Goal: Information Seeking & Learning: Learn about a topic

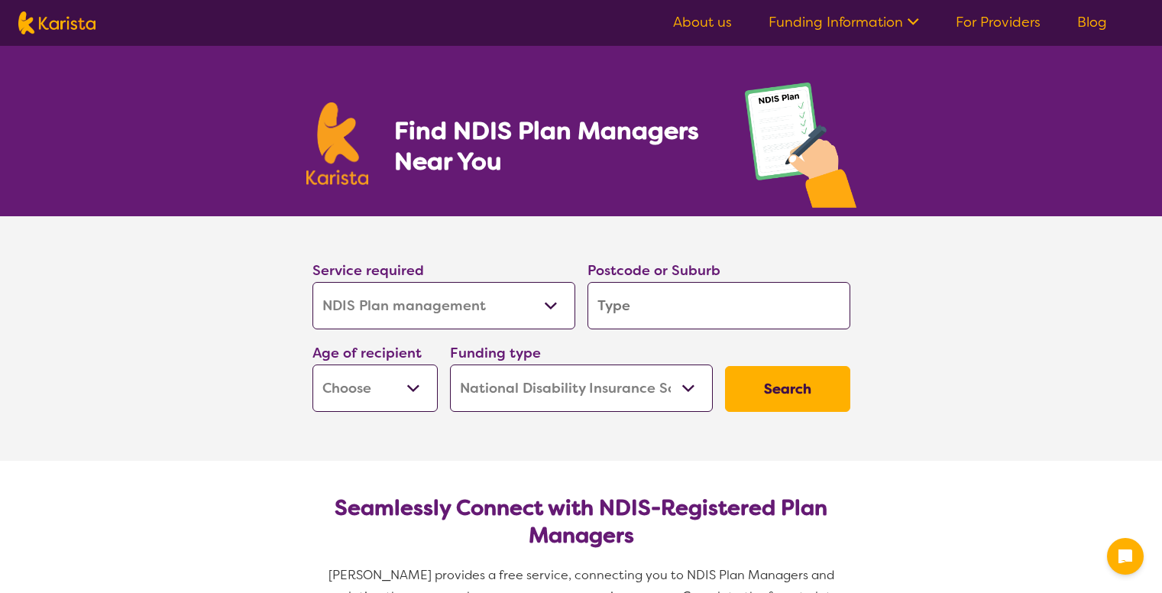
select select "NDIS Plan management"
select select "NDIS"
select select "NDIS Plan management"
select select "NDIS"
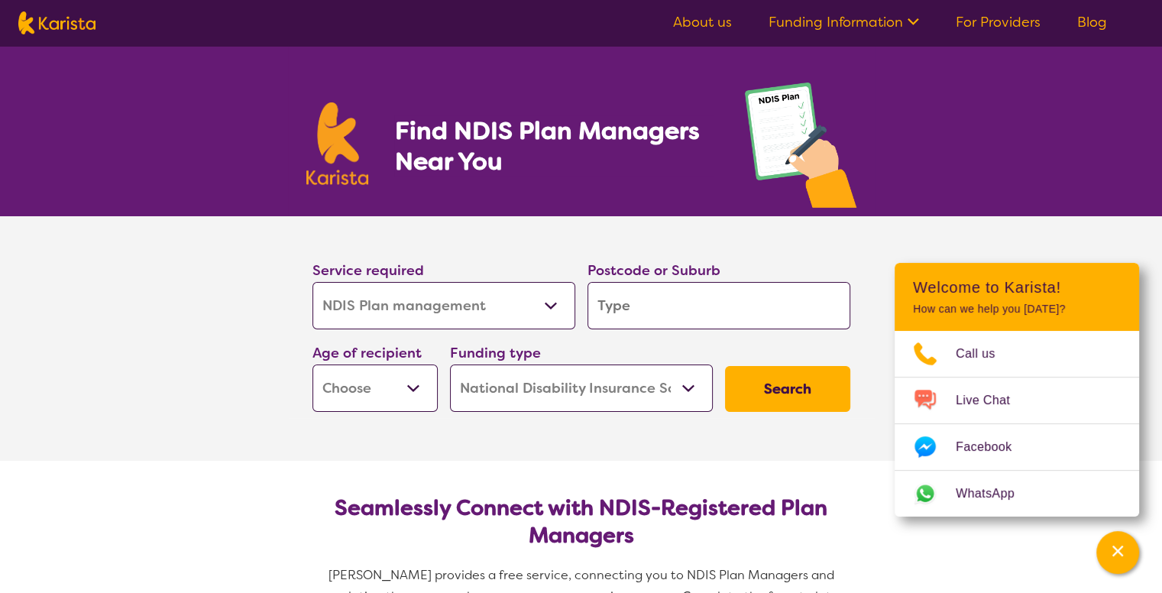
click at [550, 301] on select "Allied Health Assistant Assessment ([MEDICAL_DATA] or [MEDICAL_DATA]) Behaviour…" at bounding box center [443, 305] width 263 height 47
select select "NDIS Support Coordination"
click at [312, 282] on select "Allied Health Assistant Assessment ([MEDICAL_DATA] or [MEDICAL_DATA]) Behaviour…" at bounding box center [443, 305] width 263 height 47
select select "NDIS Support Coordination"
click at [636, 306] on input "search" at bounding box center [718, 305] width 263 height 47
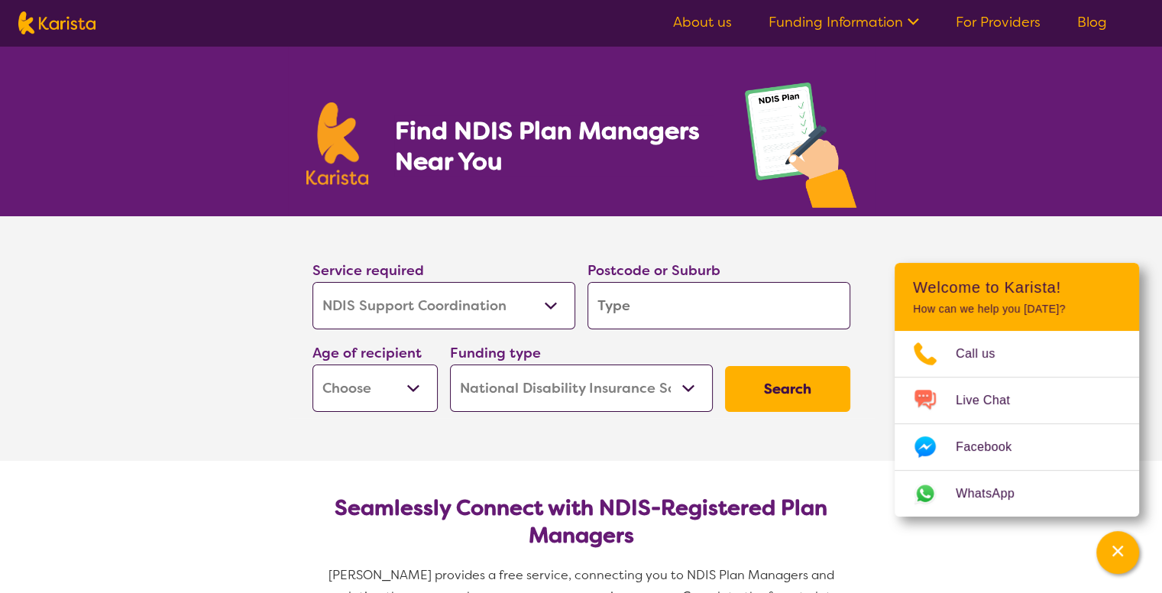
type input "2"
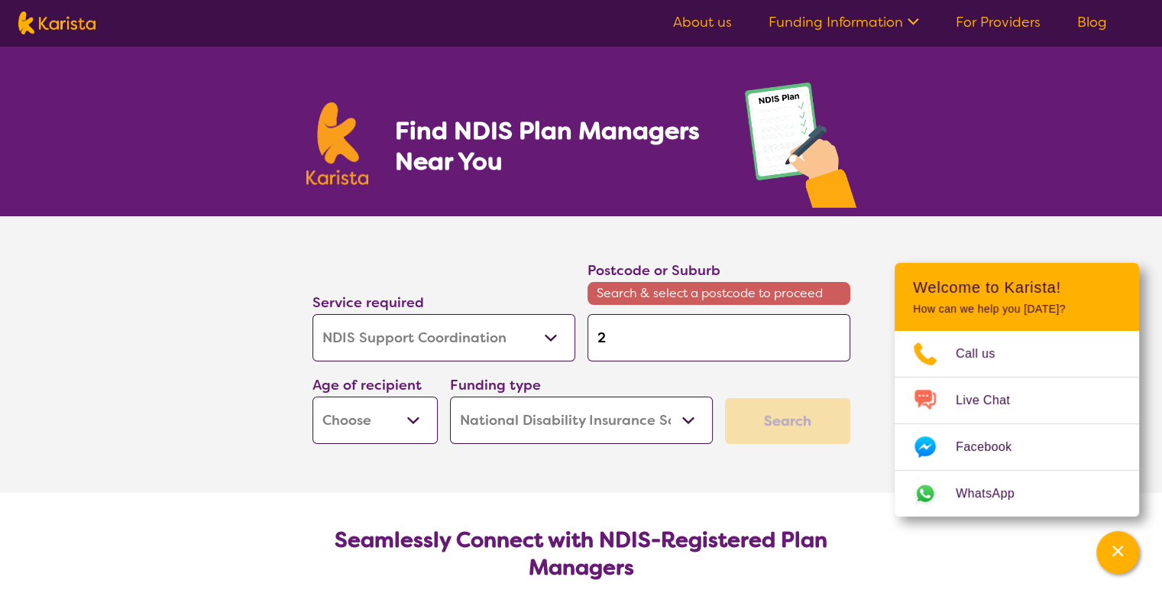
type input "28"
type input "285"
type input "2850"
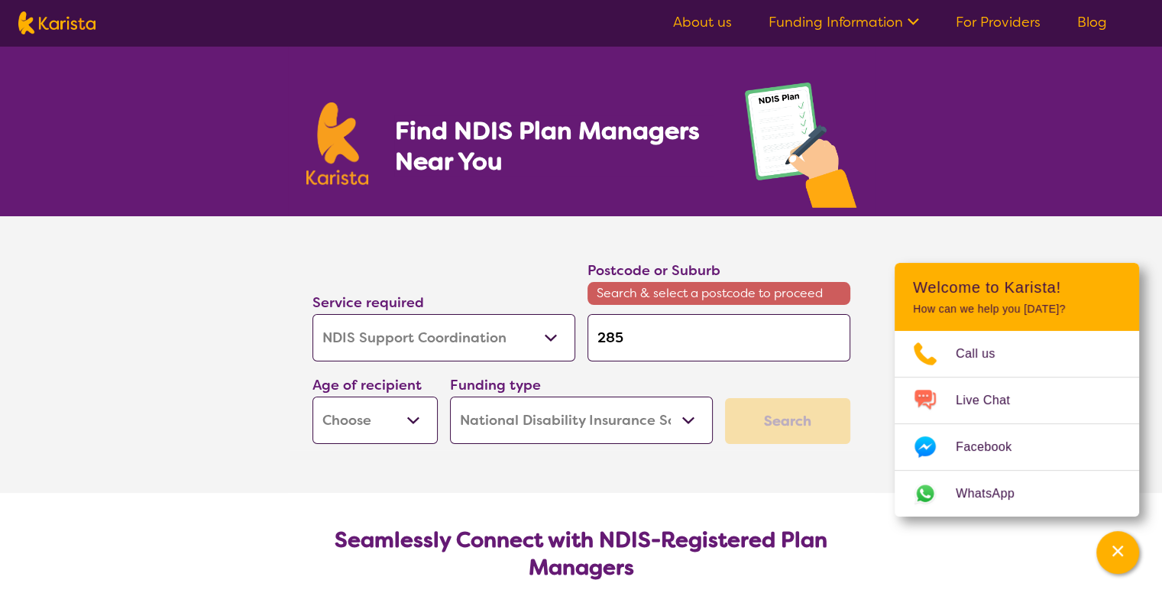
type input "2850"
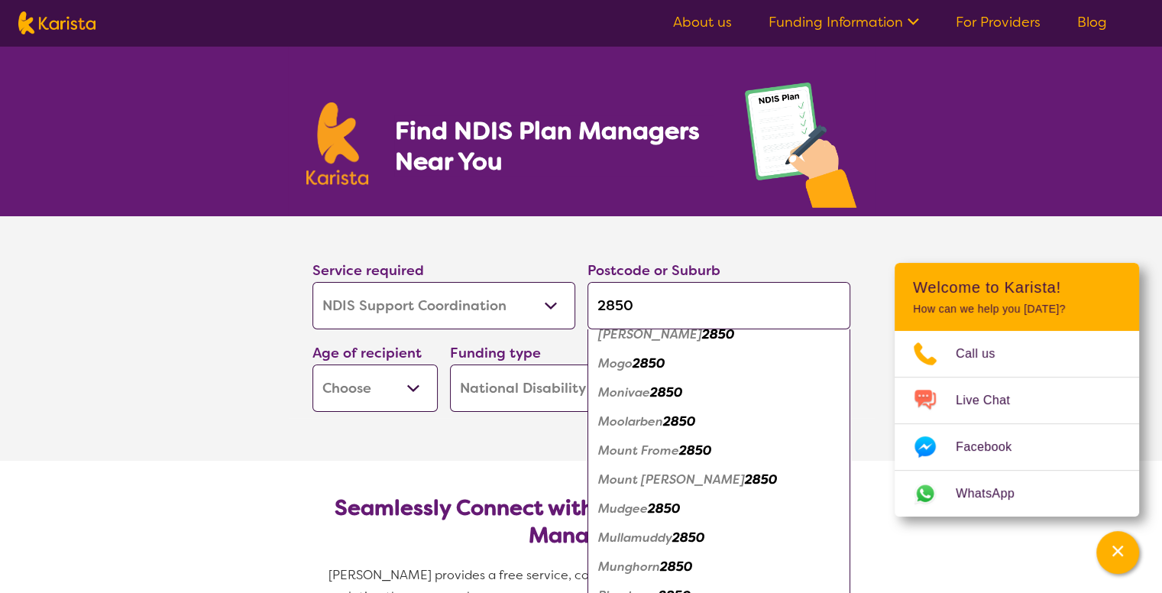
scroll to position [1222, 0]
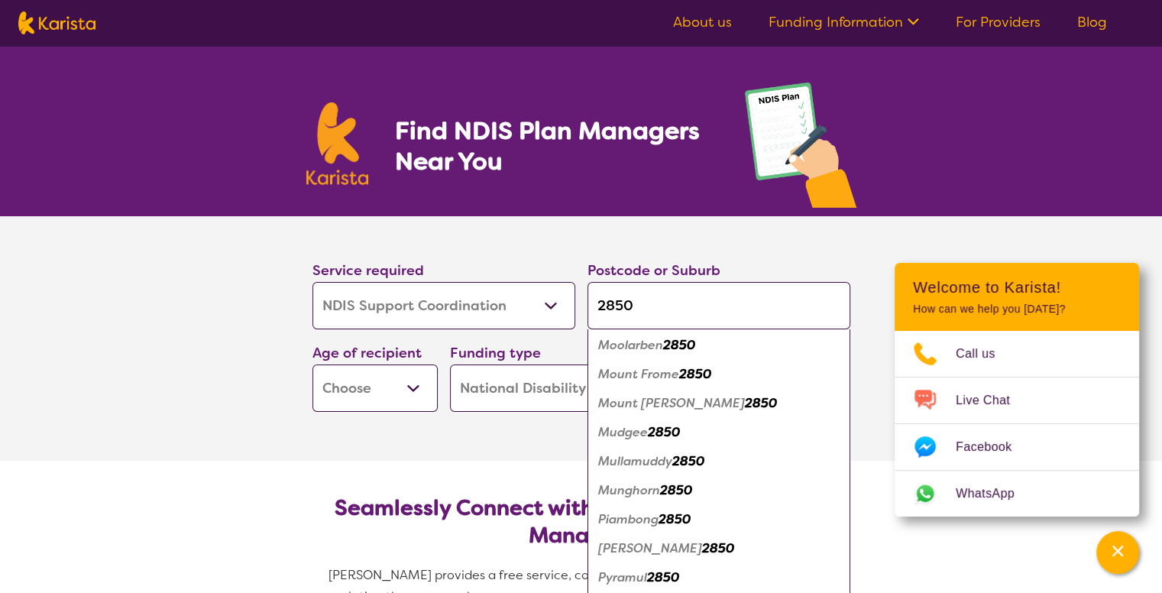
type input "2850"
click at [629, 434] on em "Mudgee" at bounding box center [623, 432] width 50 height 16
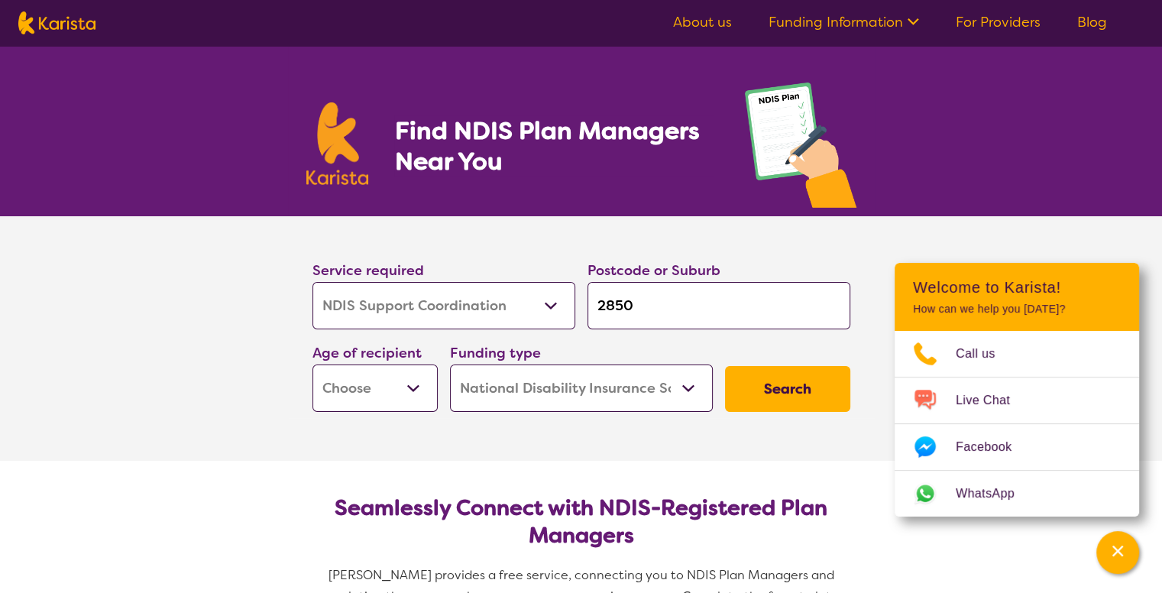
scroll to position [0, 0]
click at [410, 394] on select "Early Childhood - 0 to 9 Child - 10 to 11 Adolescent - 12 to 17 Adult - 18 to 6…" at bounding box center [374, 387] width 125 height 47
click at [706, 477] on section "Seamlessly Connect with NDIS-Registered Plan Managers Karista provides a free s…" at bounding box center [581, 567] width 587 height 212
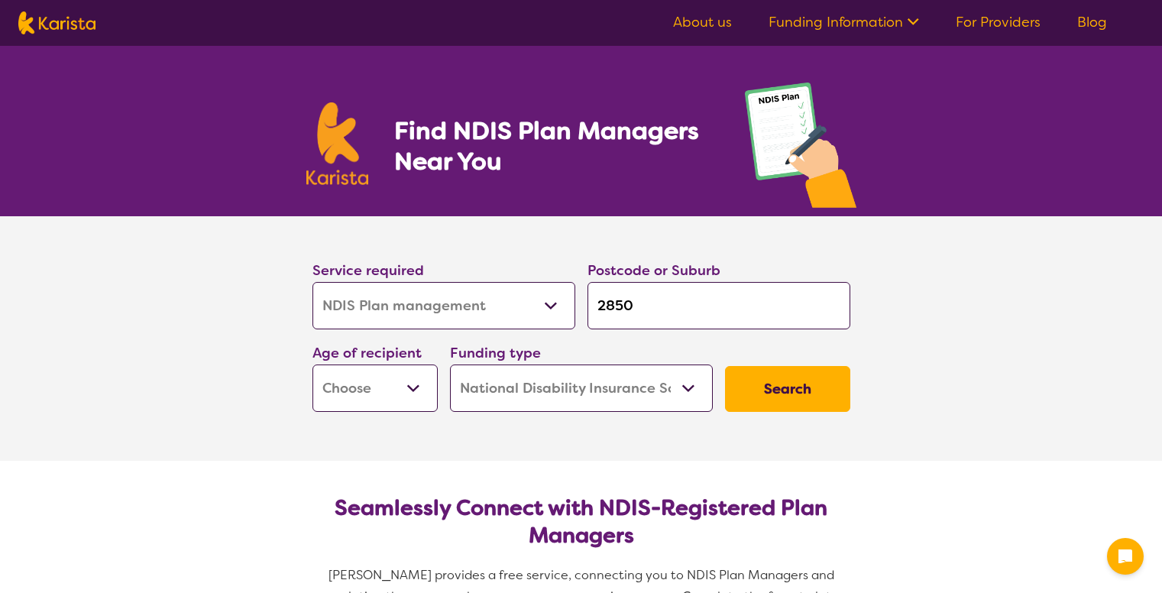
select select "NDIS Plan management"
select select "NDIS"
select select "NDIS Plan management"
select select "NDIS"
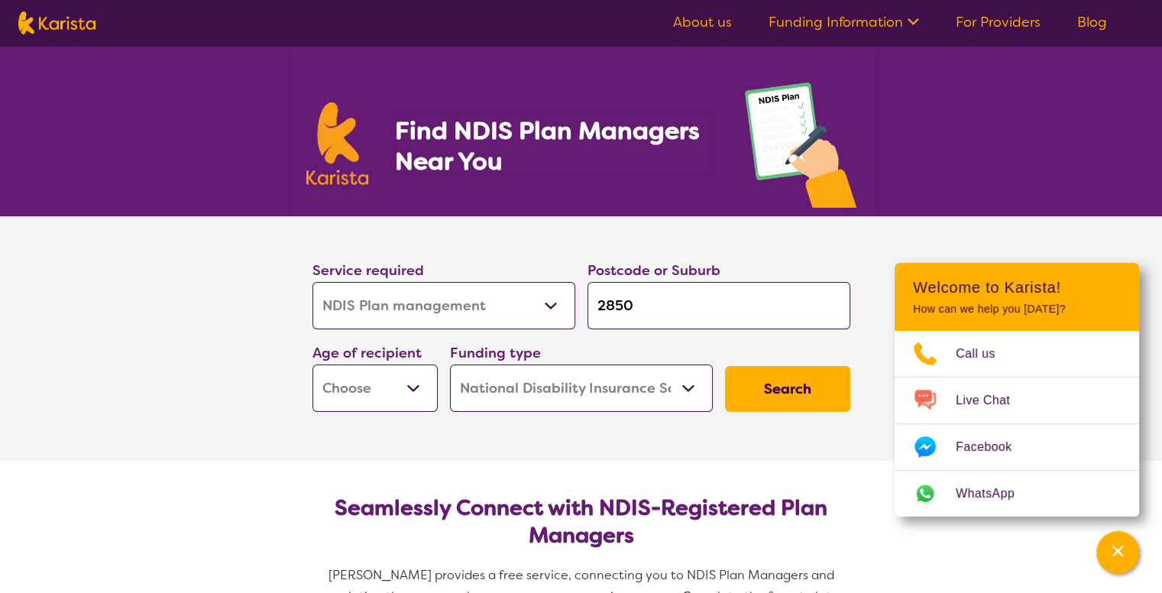
click at [410, 384] on select "Early Childhood - 0 to 9 Child - 10 to 11 Adolescent - 12 to 17 Adult - 18 to 6…" at bounding box center [374, 387] width 125 height 47
select select "CH"
click at [312, 364] on select "Early Childhood - 0 to 9 Child - 10 to 11 Adolescent - 12 to 17 Adult - 18 to 6…" at bounding box center [374, 387] width 125 height 47
select select "CH"
click at [422, 389] on select "Early Childhood - 0 to 9 Child - 10 to 11 Adolescent - 12 to 17 Adult - 18 to 6…" at bounding box center [374, 387] width 125 height 47
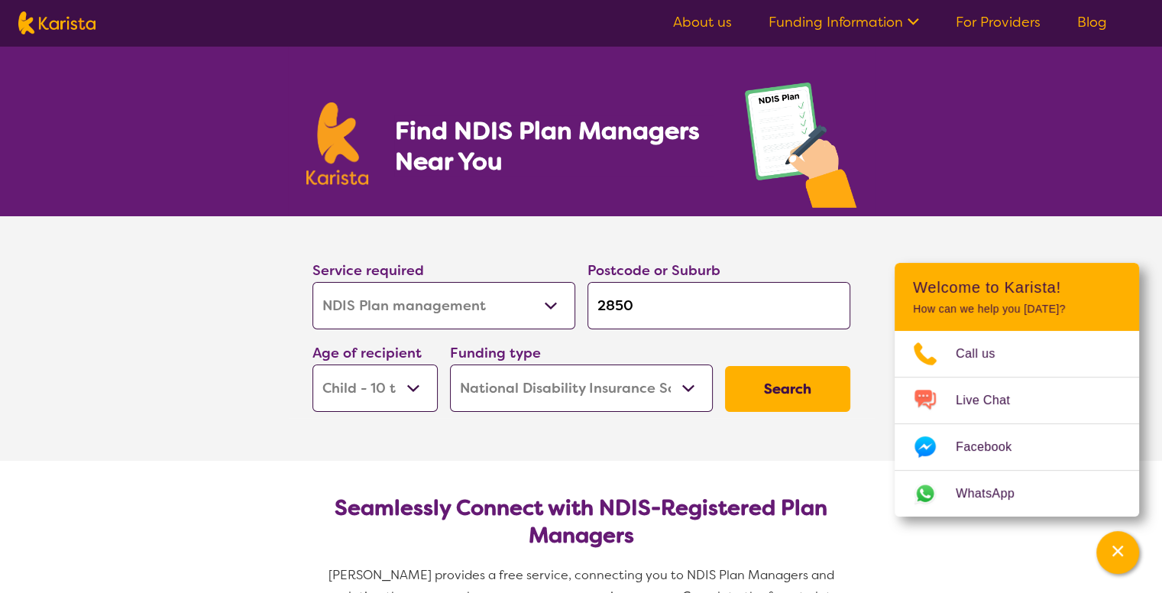
select select "AD"
click at [312, 364] on select "Early Childhood - 0 to 9 Child - 10 to 11 Adolescent - 12 to 17 Adult - 18 to 6…" at bounding box center [374, 387] width 125 height 47
select select "AD"
click at [658, 392] on select "Home Care Package (HCP) National Disability Insurance Scheme (NDIS) I don't know" at bounding box center [581, 387] width 263 height 47
click at [450, 364] on select "Home Care Package (HCP) National Disability Insurance Scheme (NDIS) I don't know" at bounding box center [581, 387] width 263 height 47
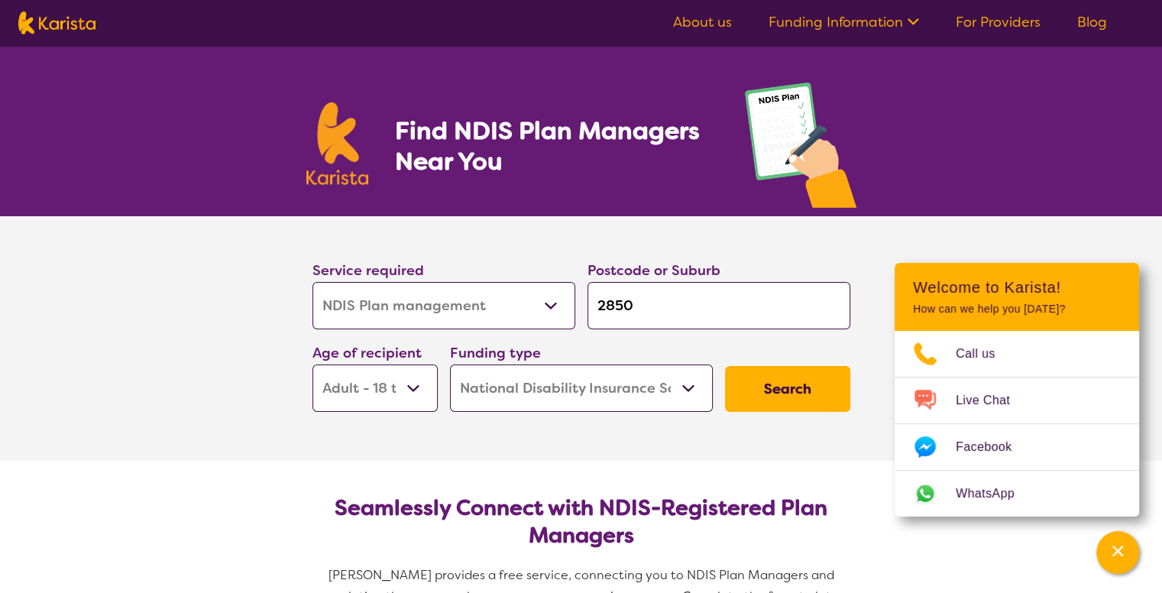
click at [765, 385] on button "Search" at bounding box center [787, 389] width 125 height 46
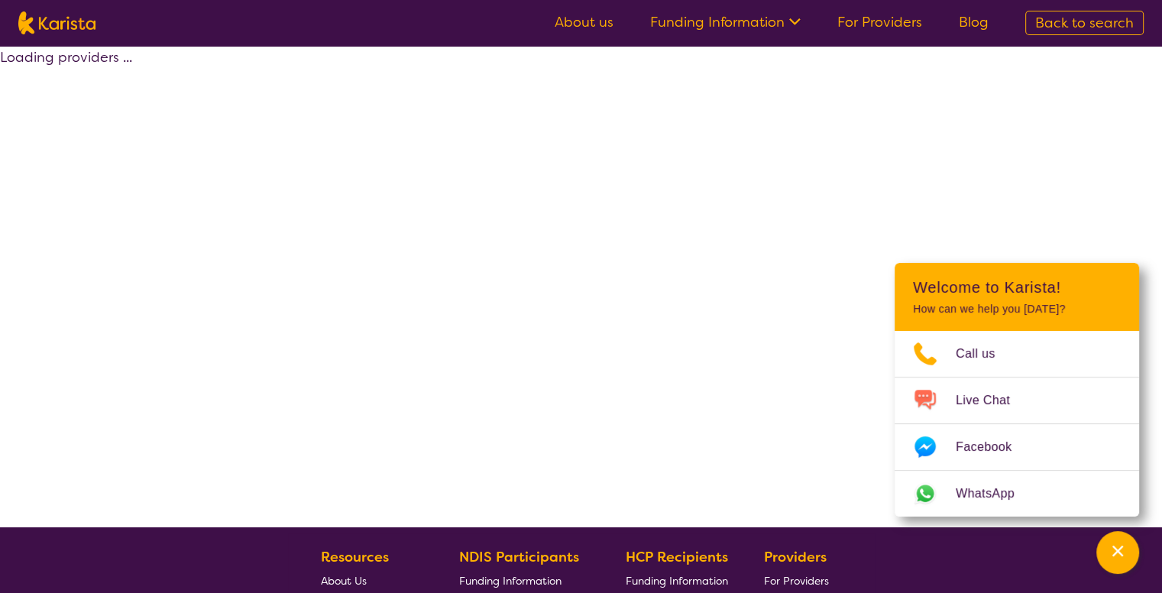
select select "by_score"
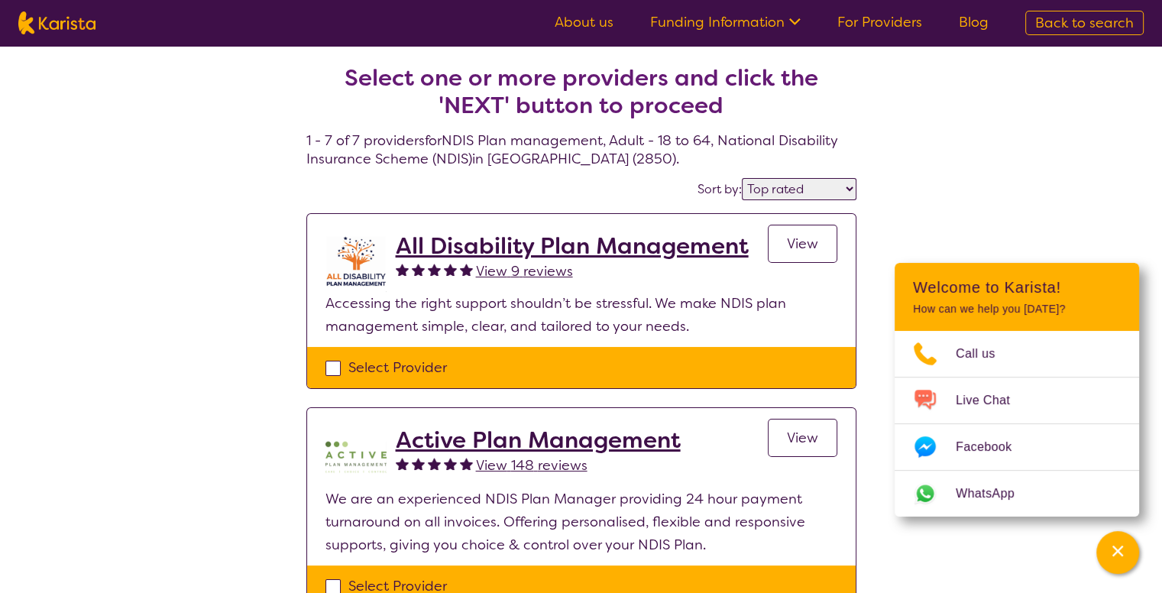
select select "NDIS Plan management"
select select "AD"
select select "NDIS"
select select "NDIS Plan management"
select select "AD"
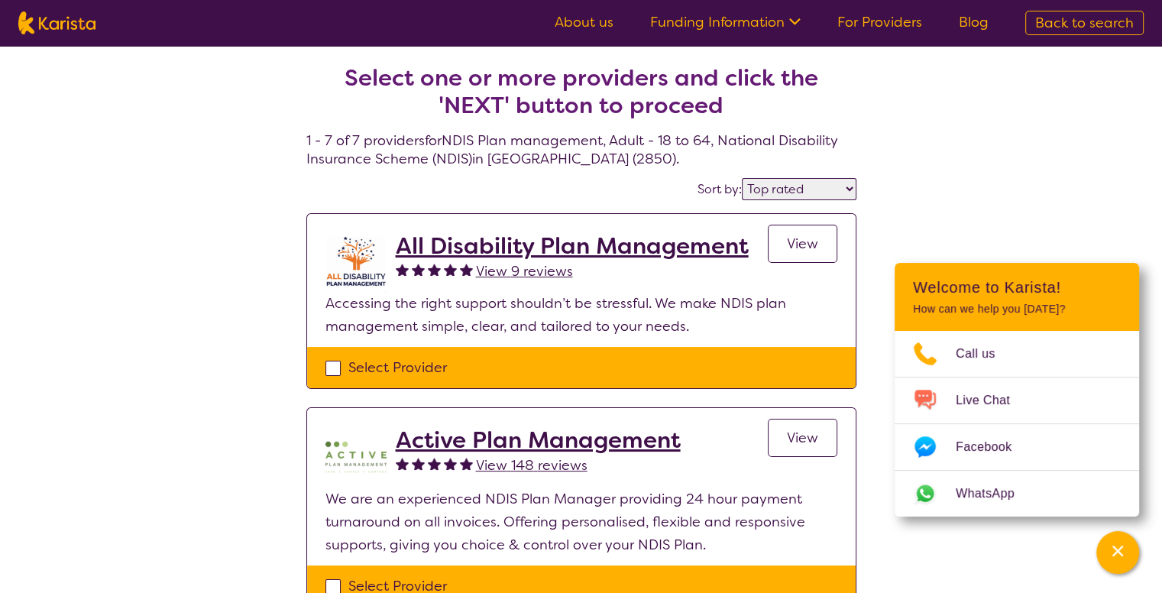
select select "NDIS"
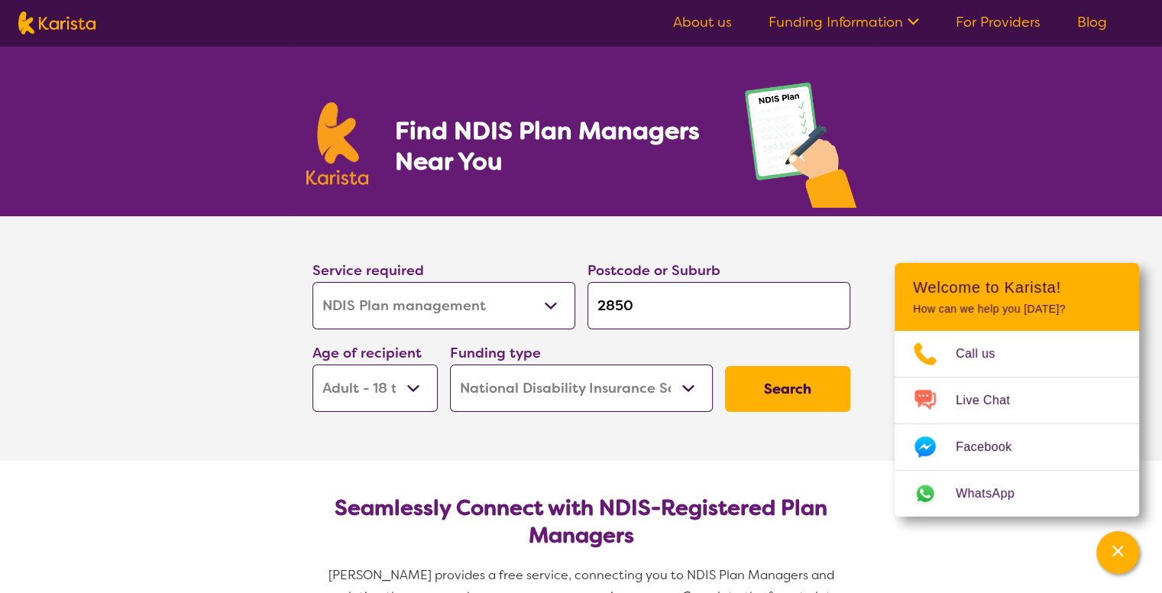
click at [537, 300] on select "Allied Health Assistant Assessment ([MEDICAL_DATA] or [MEDICAL_DATA]) Behaviour…" at bounding box center [443, 305] width 263 height 47
select select "NDIS Support Coordination"
click at [312, 282] on select "Allied Health Assistant Assessment ([MEDICAL_DATA] or [MEDICAL_DATA]) Behaviour…" at bounding box center [443, 305] width 263 height 47
select select "NDIS Support Coordination"
click at [801, 393] on button "Search" at bounding box center [787, 389] width 125 height 46
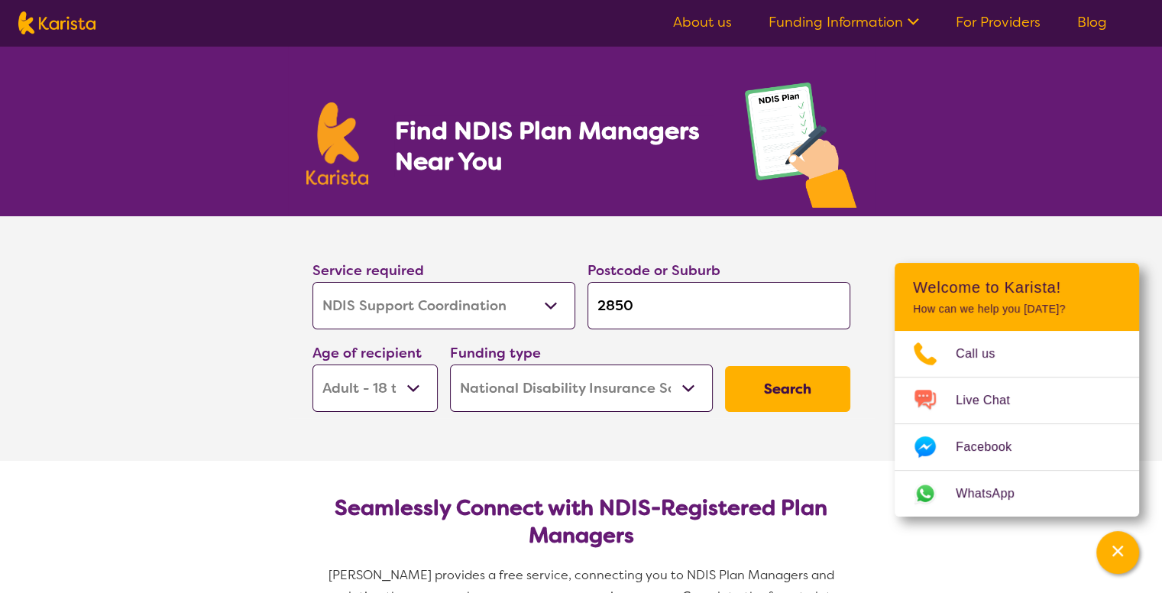
select select "NDIS"
select select "NDIS Support Coordination"
select select "AD"
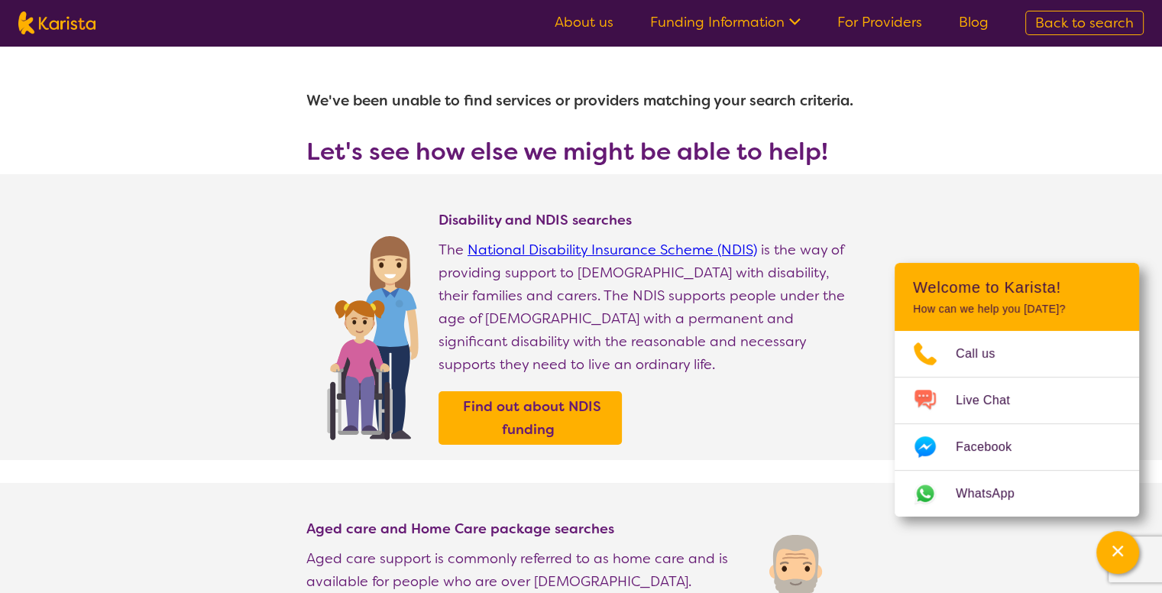
select select "NDIS Plan management"
select select "AD"
select select "NDIS"
select select "NDIS Plan management"
select select "AD"
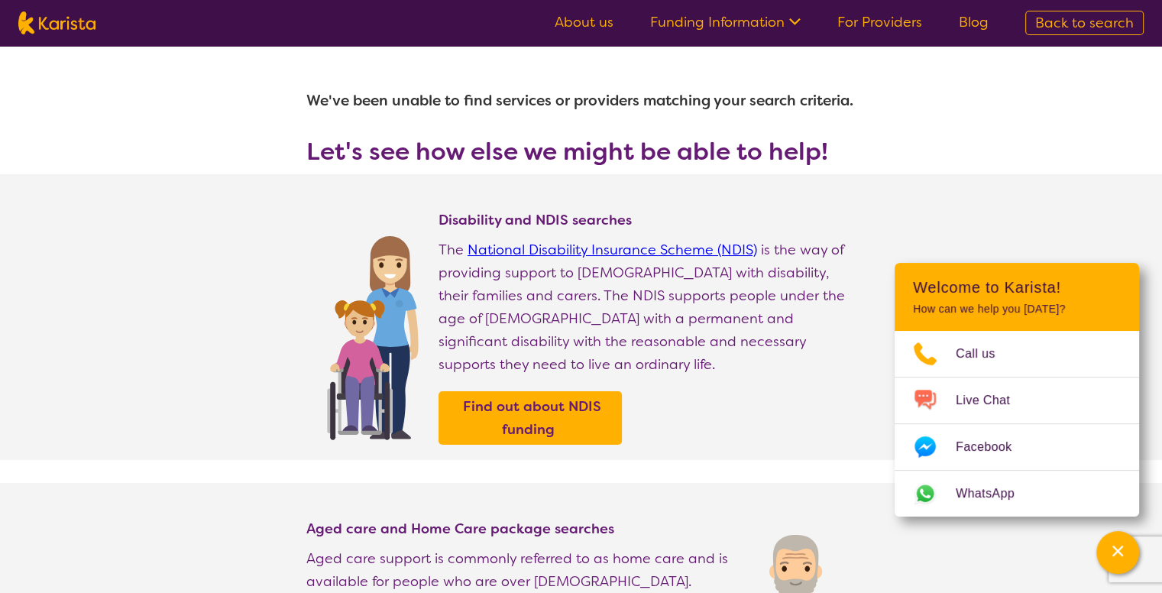
select select "NDIS"
